Goal: Transaction & Acquisition: Purchase product/service

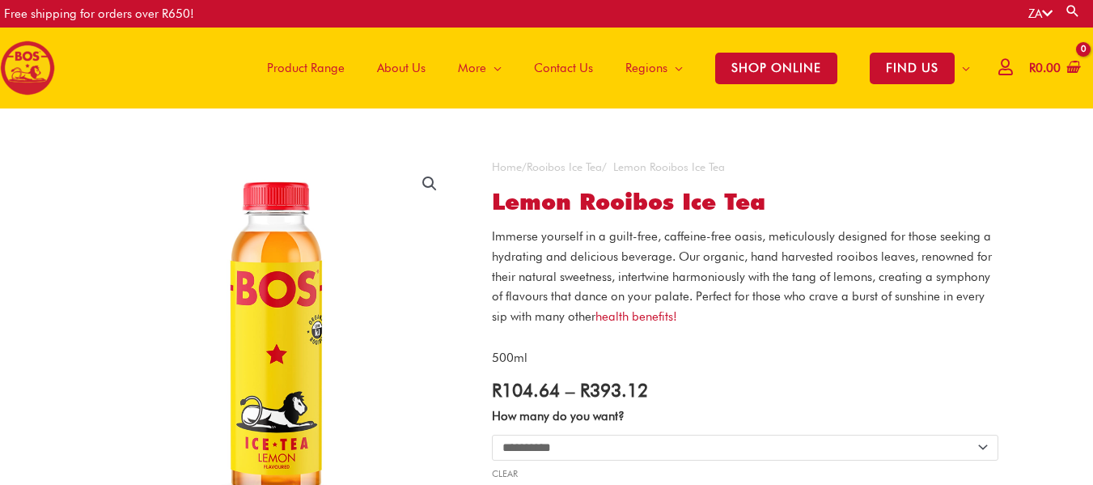
select select "**********"
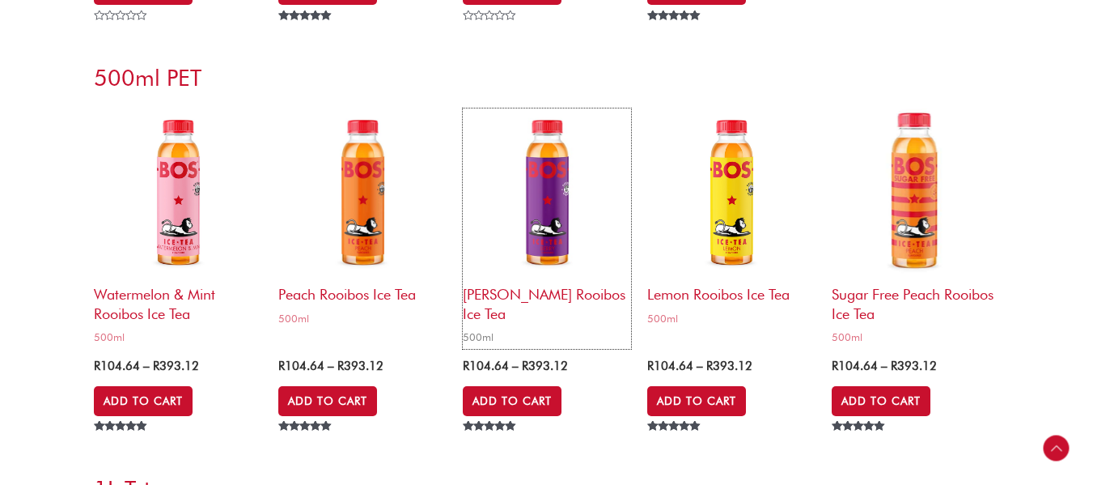
click at [530, 200] on img at bounding box center [547, 192] width 168 height 168
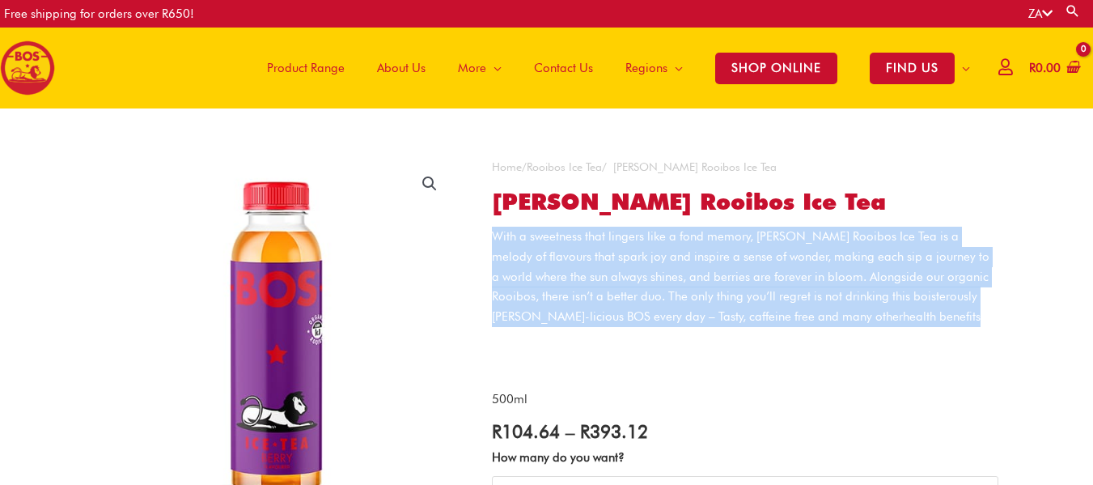
copy p "With a sweetness that lingers like a fond memory, Berry Rooibos Ice Tea is a me…"
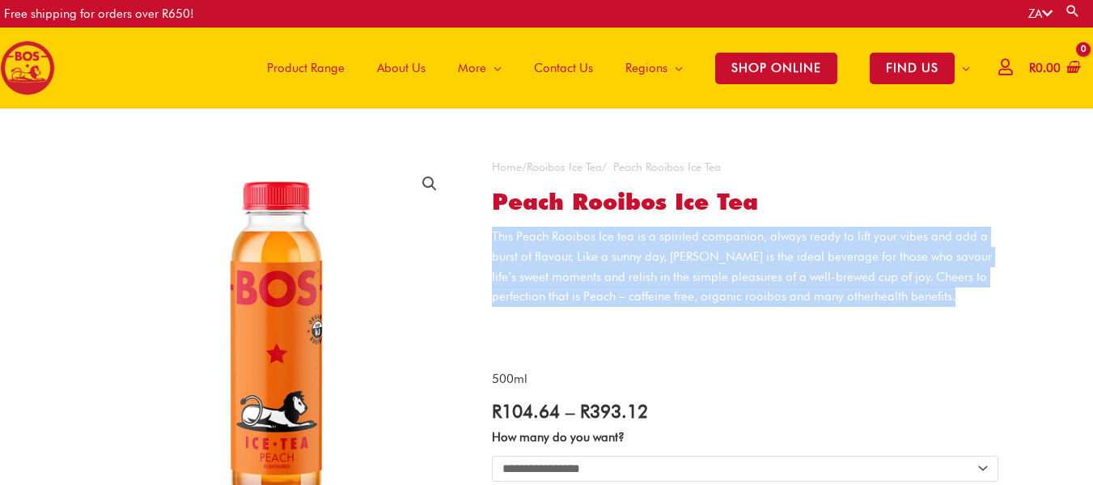
drag, startPoint x: 495, startPoint y: 237, endPoint x: 929, endPoint y: 299, distance: 439.0
click at [929, 299] on p "This Peach Rooibos Ice tea is a spirited companion, always ready to lift your v…" at bounding box center [745, 267] width 507 height 80
copy p "This Peach Rooibos Ice tea is a spirited companion, always ready to lift your v…"
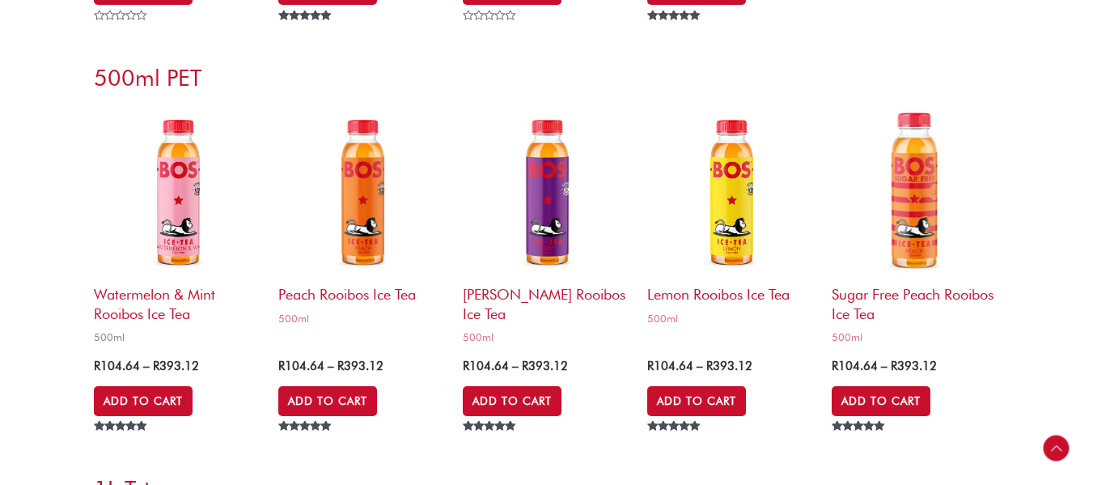
drag, startPoint x: 0, startPoint y: 0, endPoint x: 206, endPoint y: 223, distance: 303.0
click at [206, 223] on img at bounding box center [178, 192] width 168 height 168
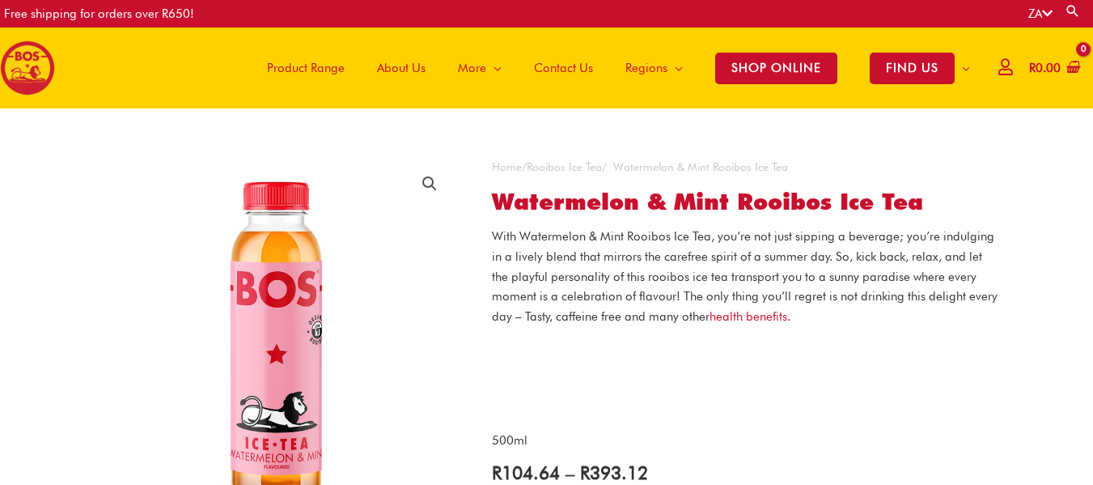
click at [814, 323] on p "With Watermelon & Mint Rooibos Ice Tea, you’re not just sipping a beverage; you…" at bounding box center [745, 277] width 507 height 100
